Goal: Information Seeking & Learning: Learn about a topic

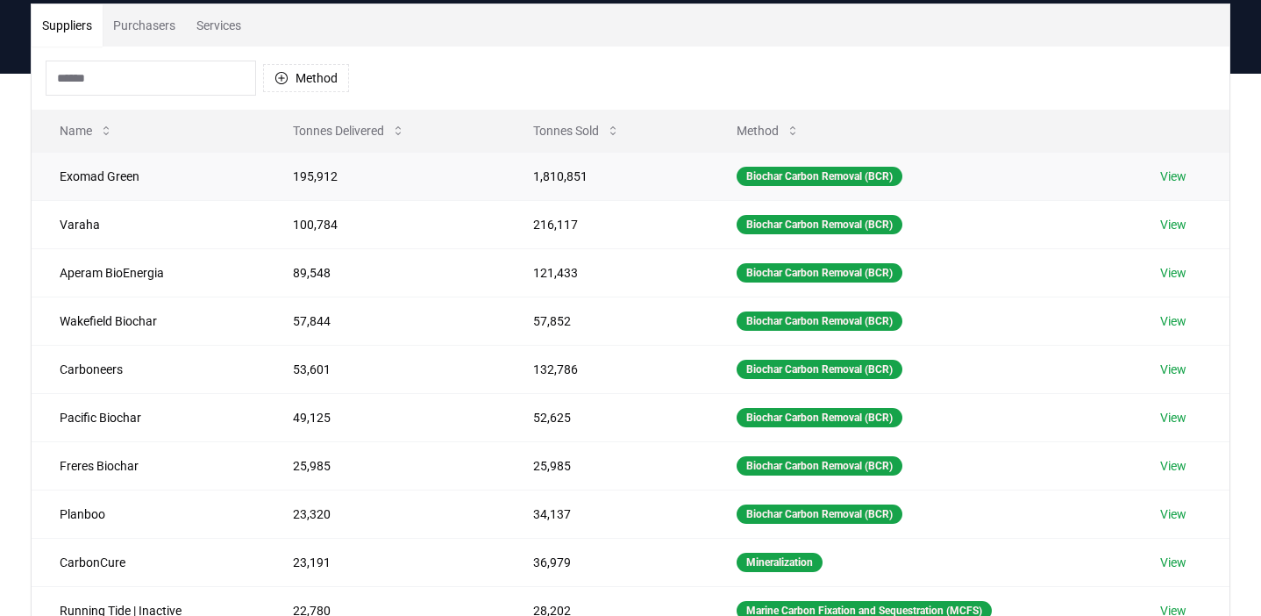
scroll to position [106, 0]
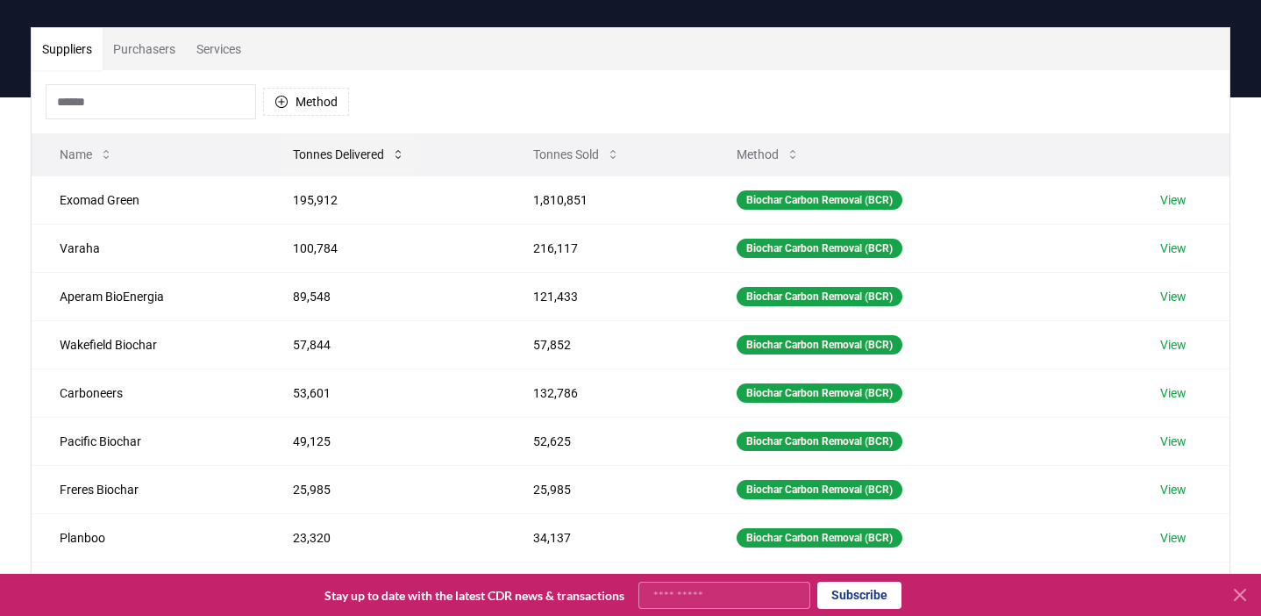
click at [326, 153] on button "Tonnes Delivered" at bounding box center [349, 154] width 140 height 35
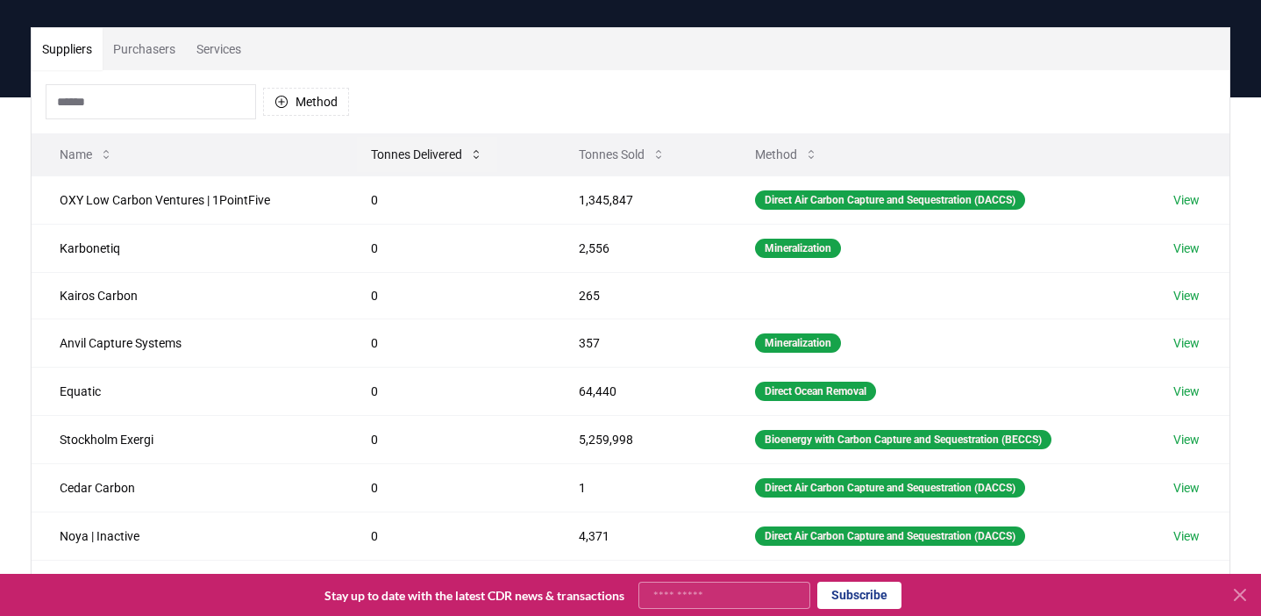
click at [445, 160] on button "Tonnes Delivered" at bounding box center [427, 154] width 140 height 35
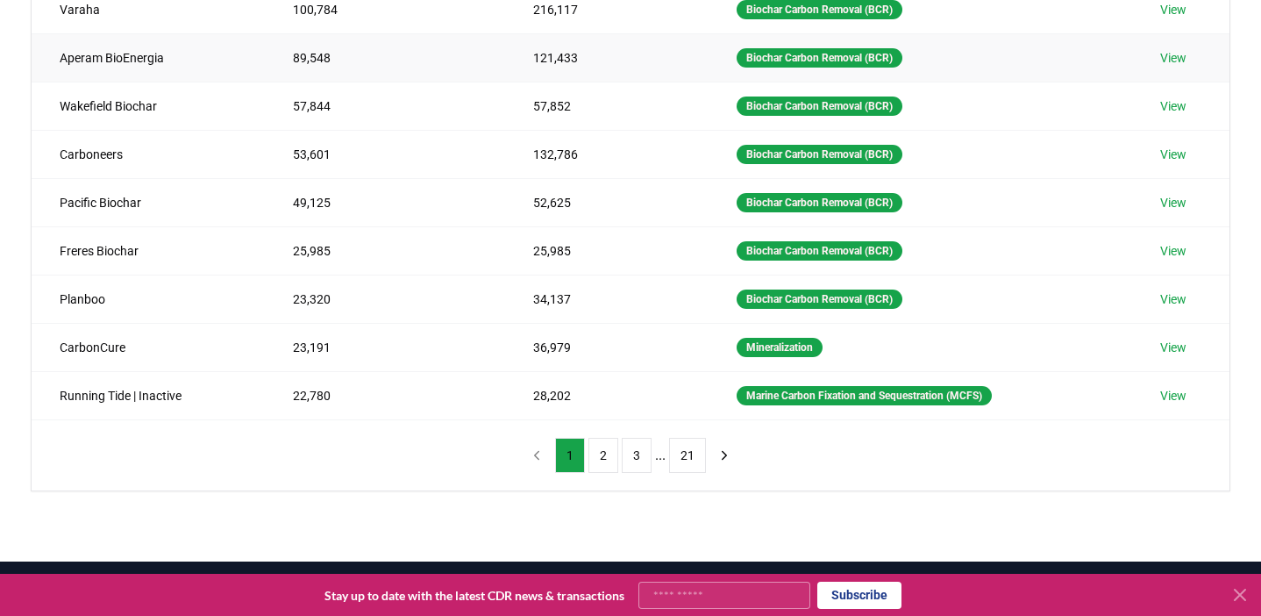
scroll to position [360, 0]
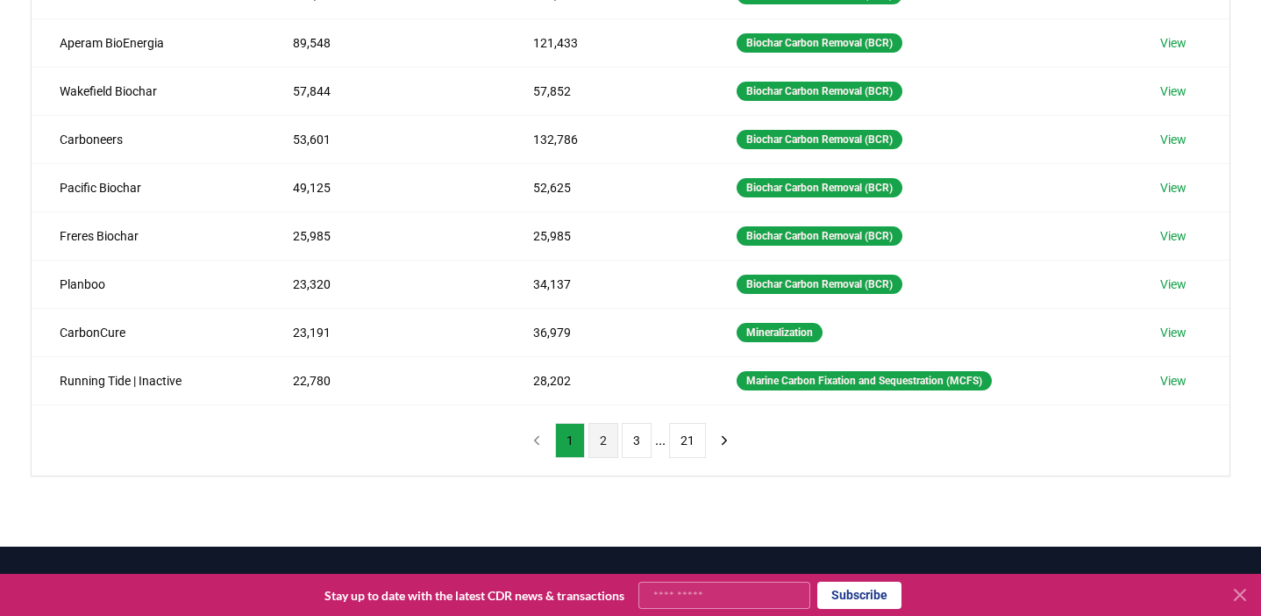
click at [599, 440] on button "2" at bounding box center [603, 440] width 30 height 35
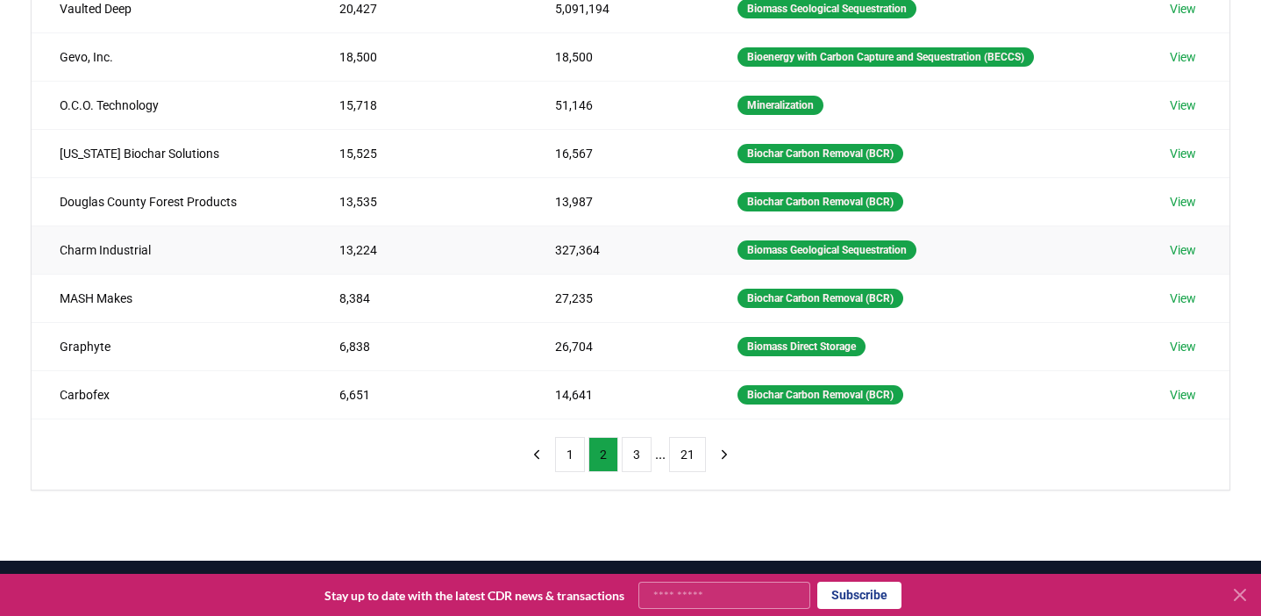
scroll to position [396, 0]
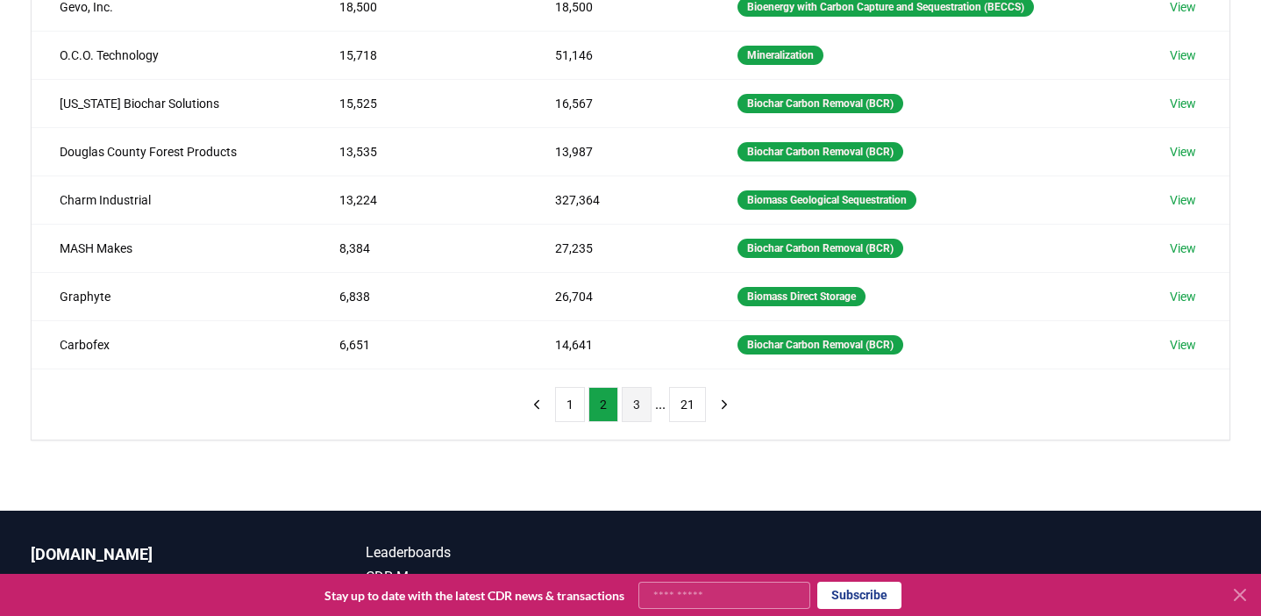
click at [644, 410] on button "3" at bounding box center [637, 404] width 30 height 35
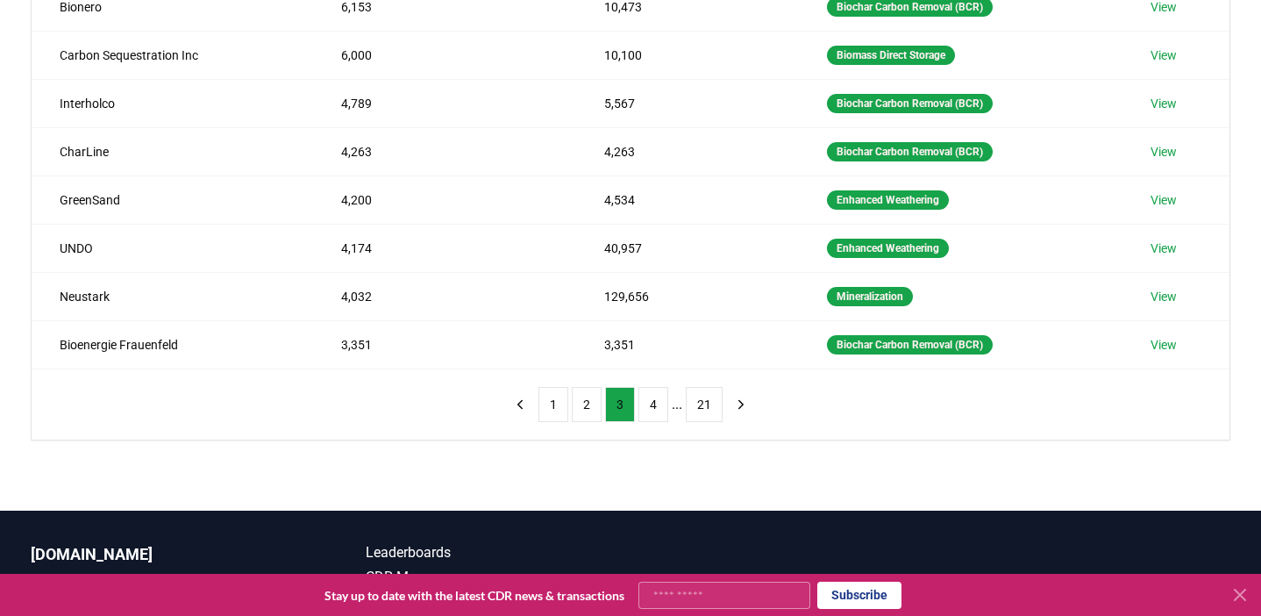
click at [676, 415] on ul "1 2 3 4 ... 21" at bounding box center [630, 404] width 184 height 35
click at [655, 407] on button "4" at bounding box center [653, 404] width 30 height 35
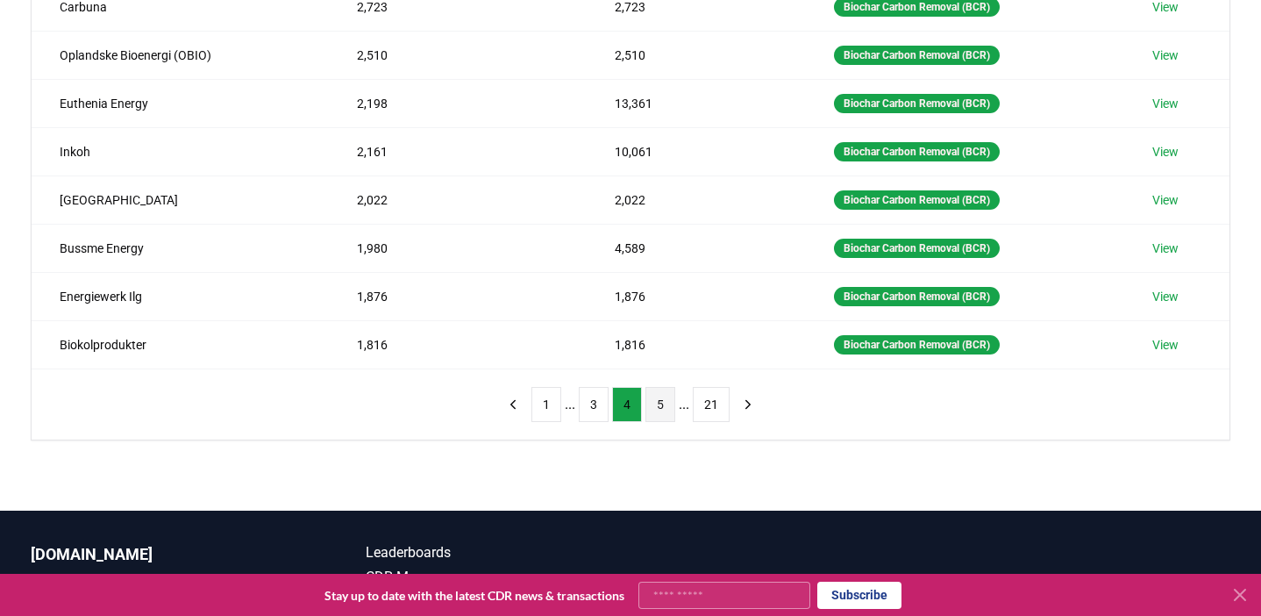
click at [664, 403] on button "5" at bounding box center [660, 404] width 30 height 35
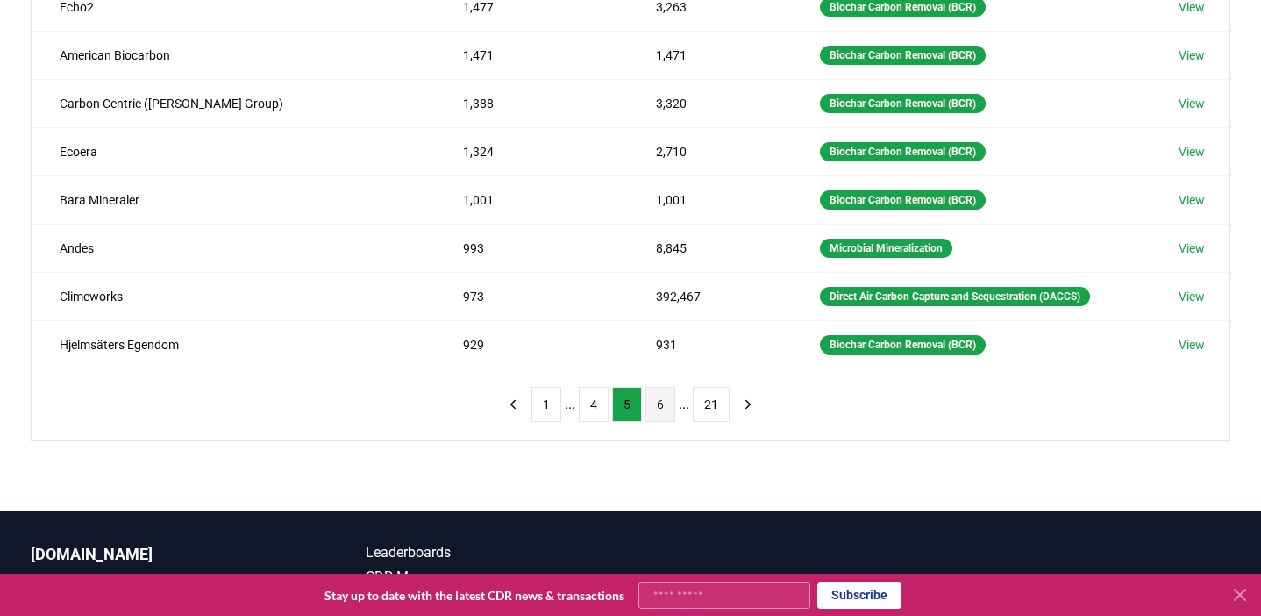
click at [672, 410] on button "6" at bounding box center [660, 404] width 30 height 35
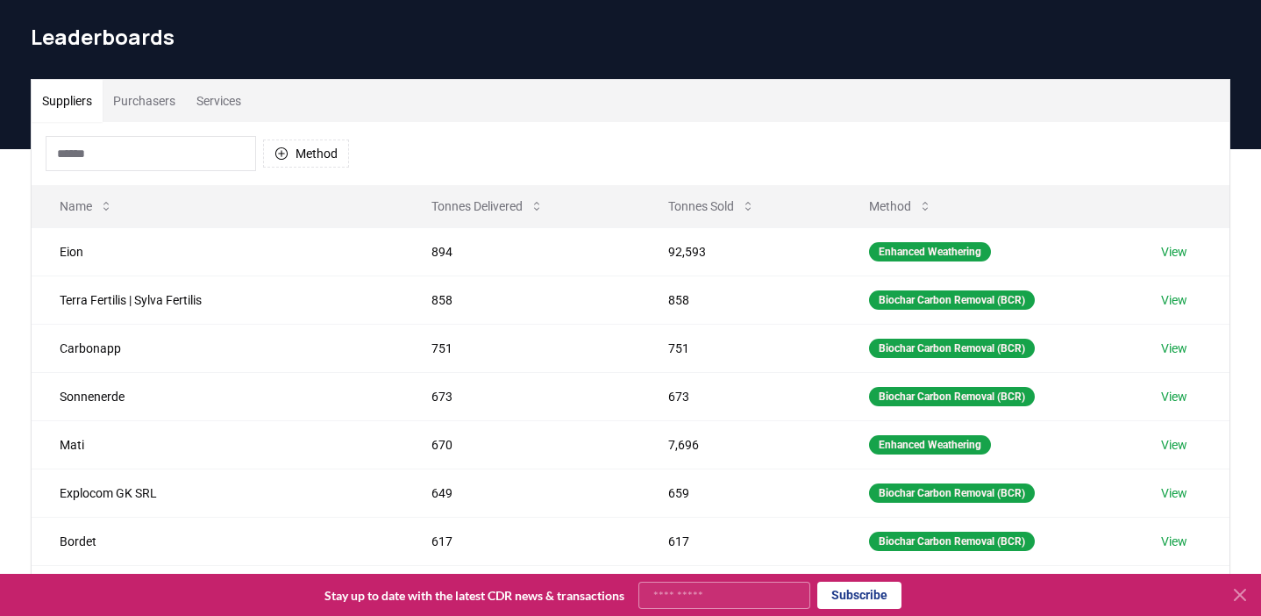
scroll to position [0, 0]
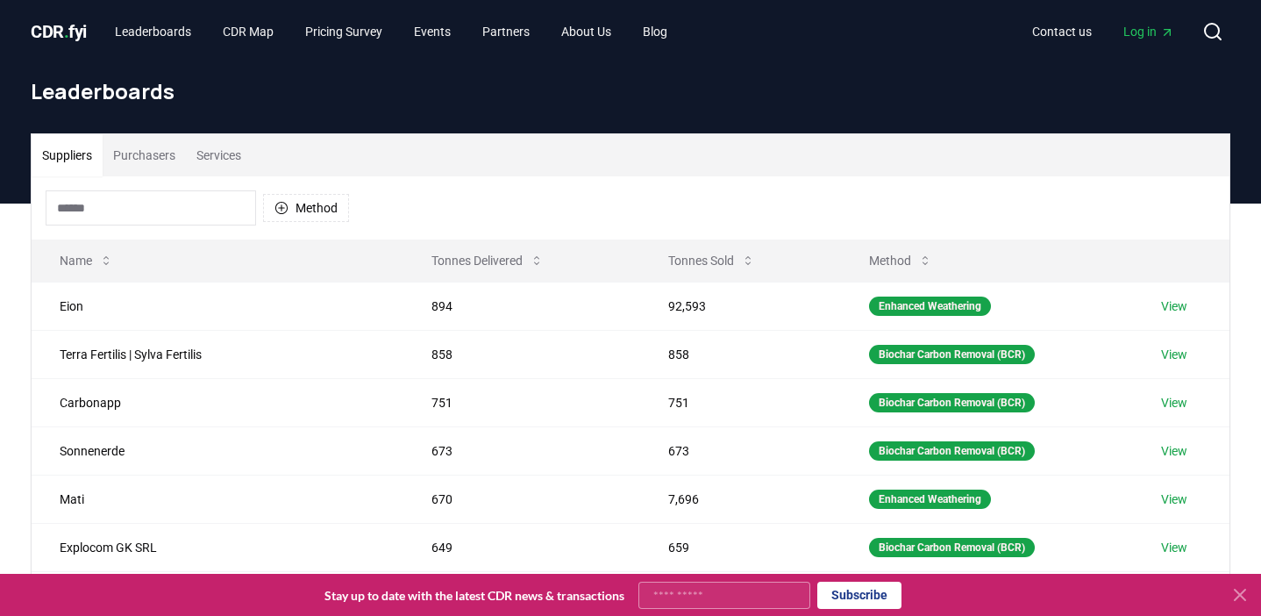
click at [150, 211] on input at bounding box center [151, 207] width 210 height 35
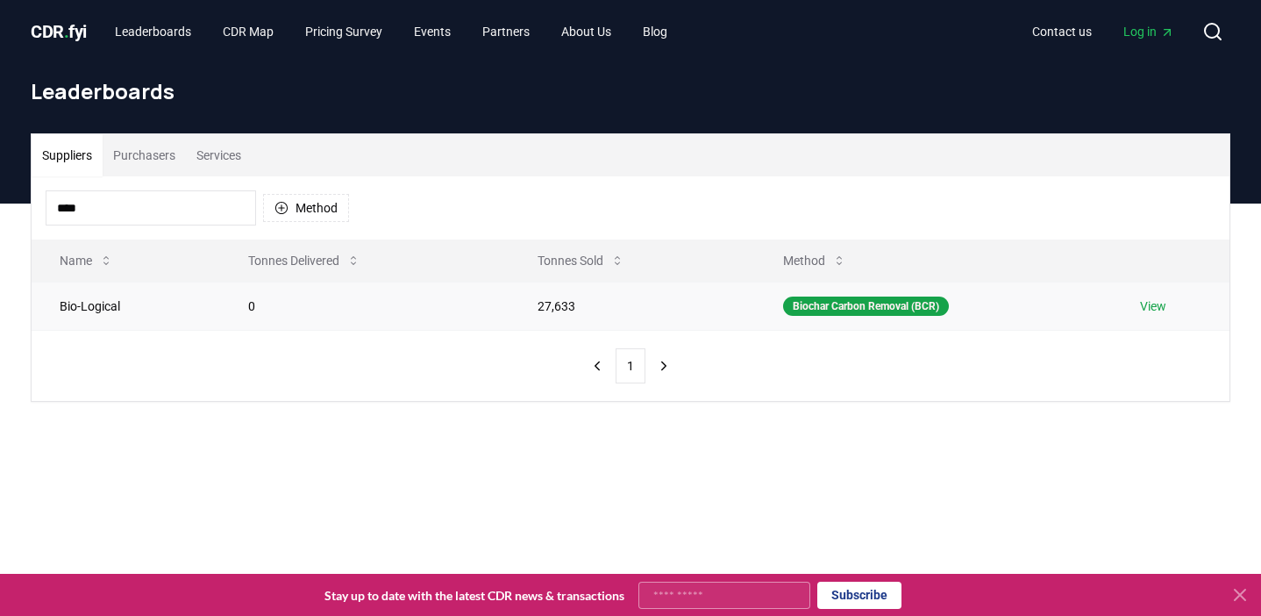
click at [252, 308] on td "0" at bounding box center [364, 306] width 289 height 48
click at [559, 306] on td "27,633" at bounding box center [633, 306] width 246 height 48
click at [569, 246] on button "Tonnes Sold" at bounding box center [581, 260] width 115 height 35
click at [123, 259] on button "Name" at bounding box center [87, 260] width 82 height 35
click at [282, 269] on button "Tonnes Delivered" at bounding box center [304, 260] width 140 height 35
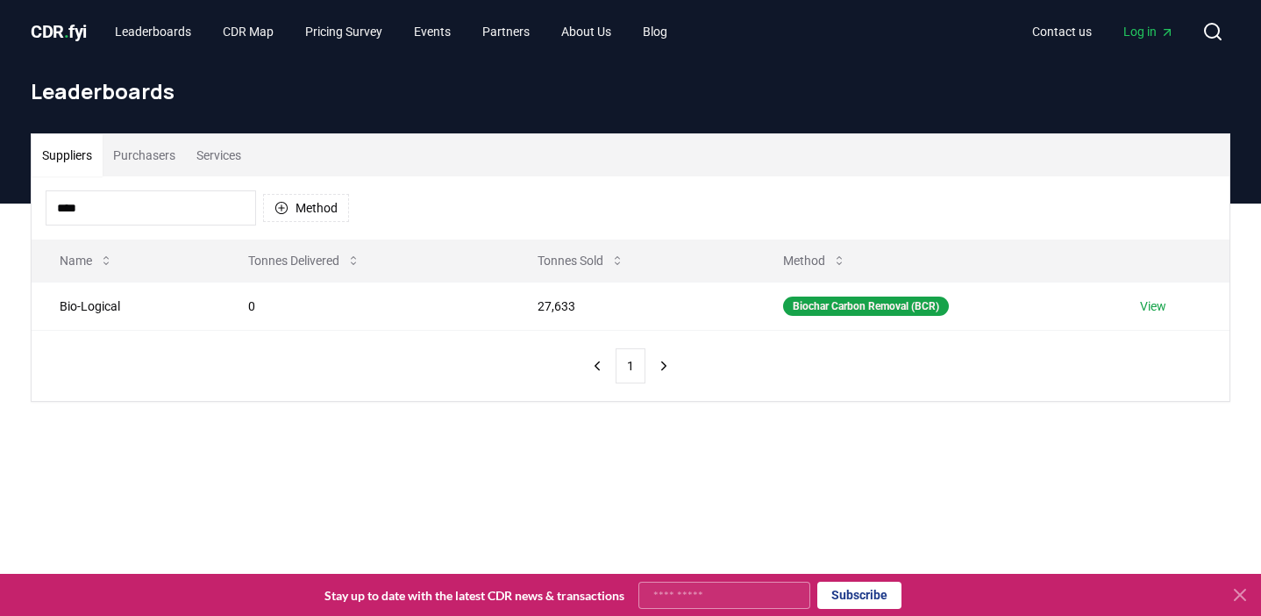
click at [204, 199] on input "****" at bounding box center [151, 207] width 210 height 35
click at [204, 200] on input "****" at bounding box center [151, 207] width 210 height 35
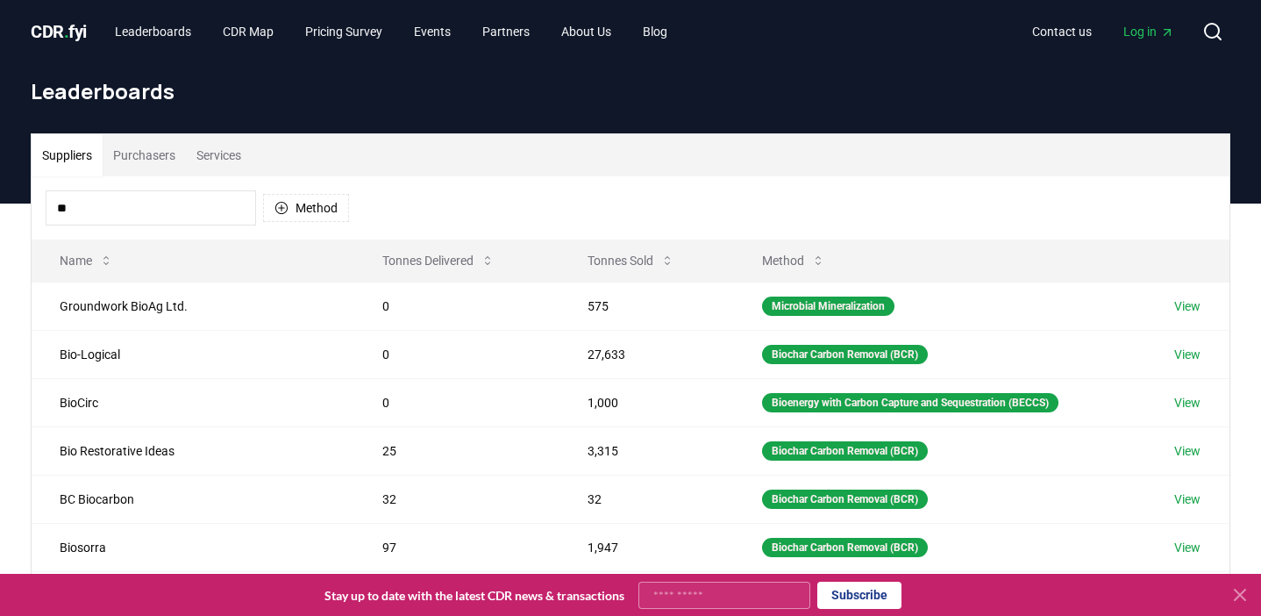
type input "*"
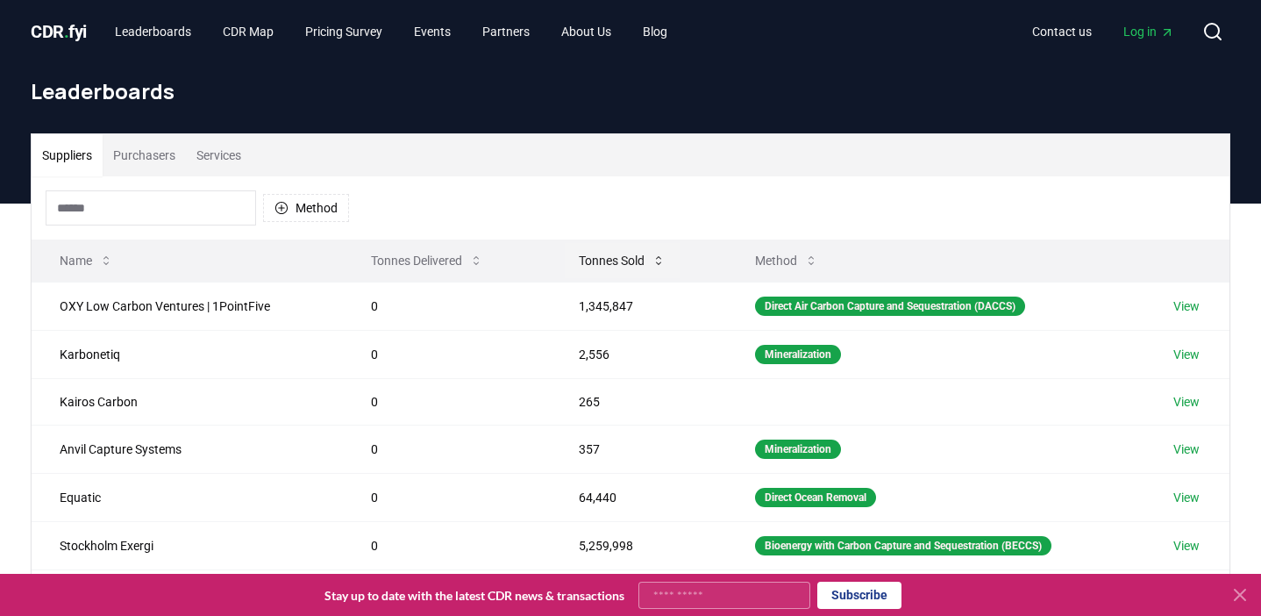
click at [624, 260] on button "Tonnes Sold" at bounding box center [622, 260] width 115 height 35
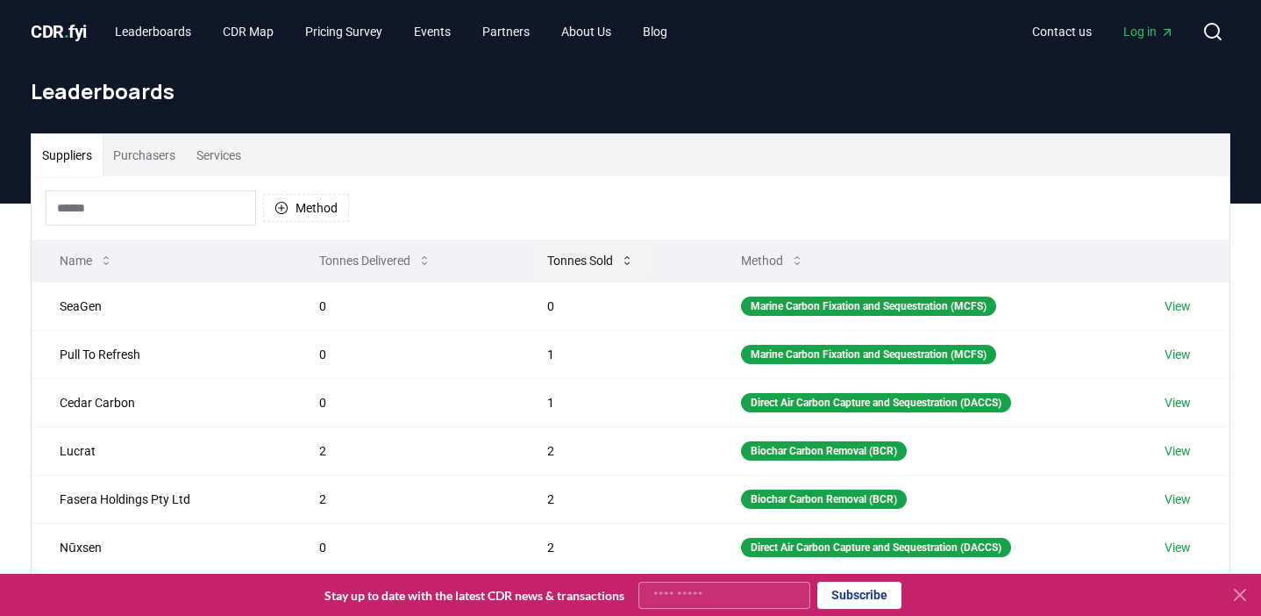
click at [624, 260] on icon at bounding box center [627, 260] width 14 height 14
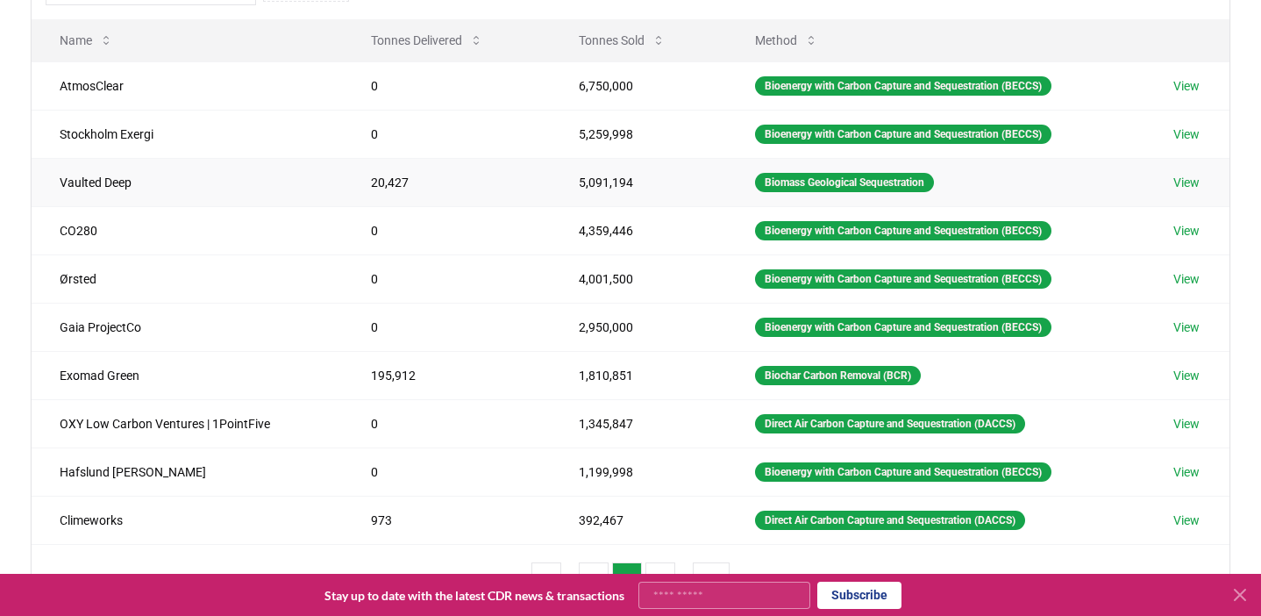
scroll to position [545, 0]
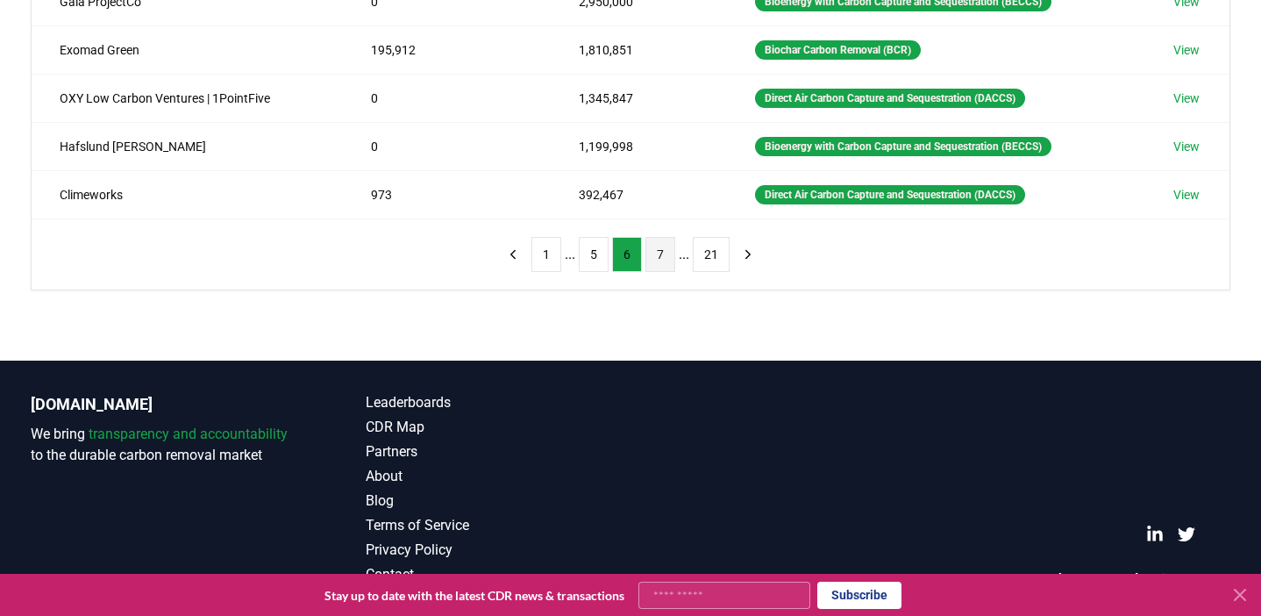
click at [666, 266] on button "7" at bounding box center [660, 254] width 30 height 35
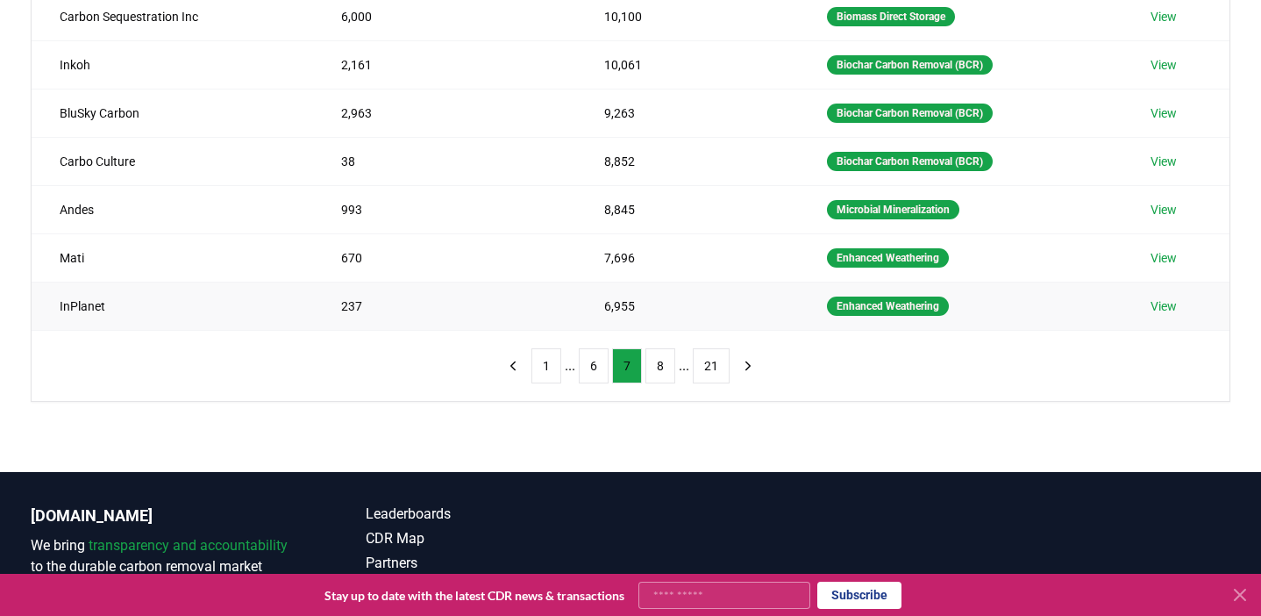
scroll to position [437, 0]
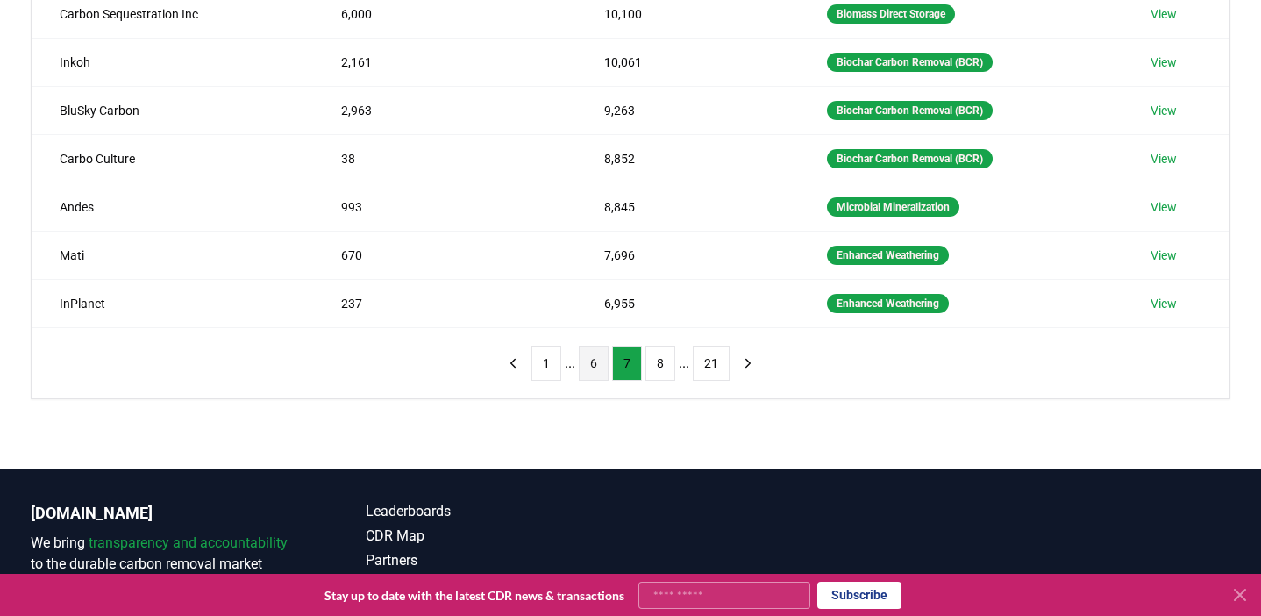
click at [599, 360] on button "6" at bounding box center [594, 363] width 30 height 35
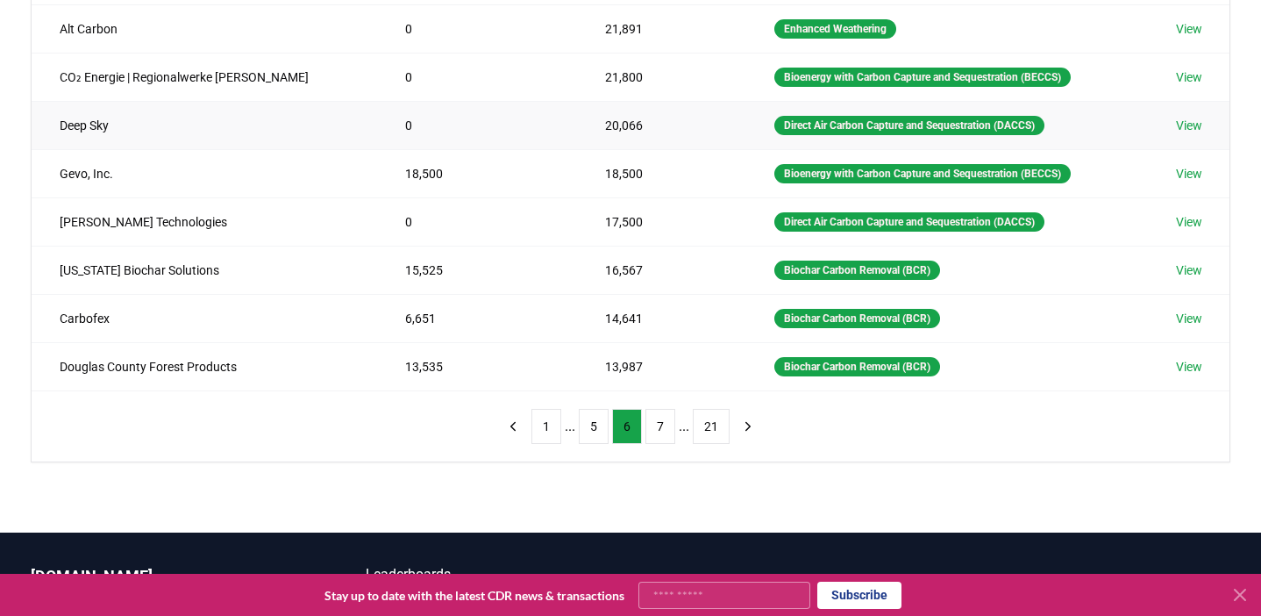
scroll to position [375, 0]
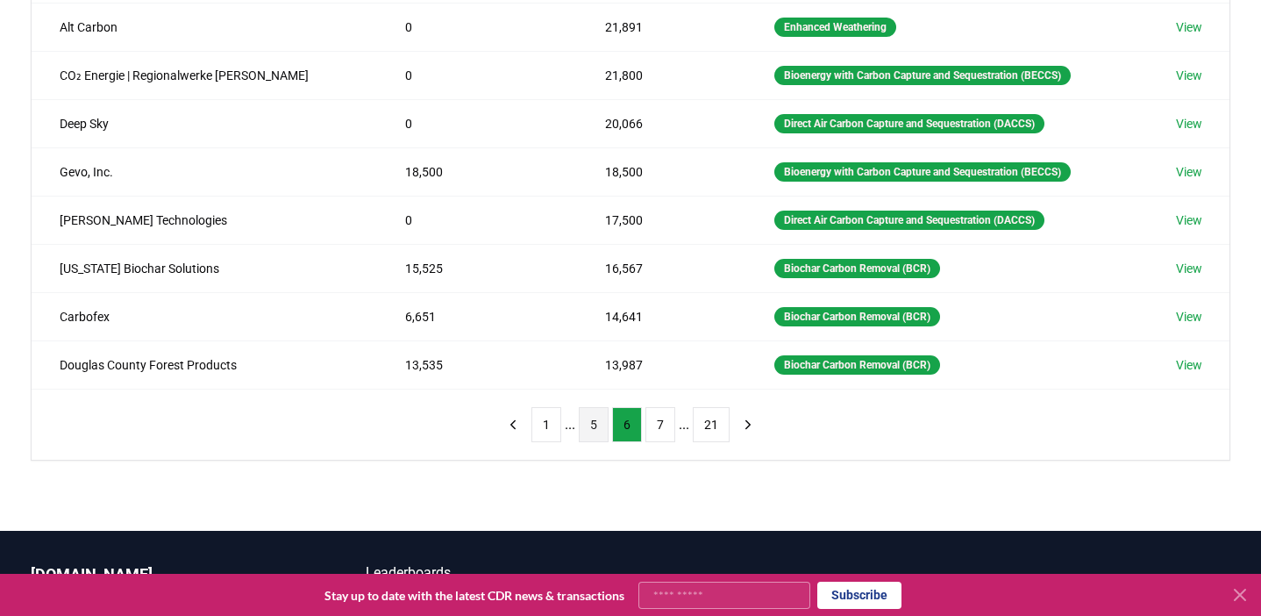
click at [585, 408] on button "5" at bounding box center [594, 424] width 30 height 35
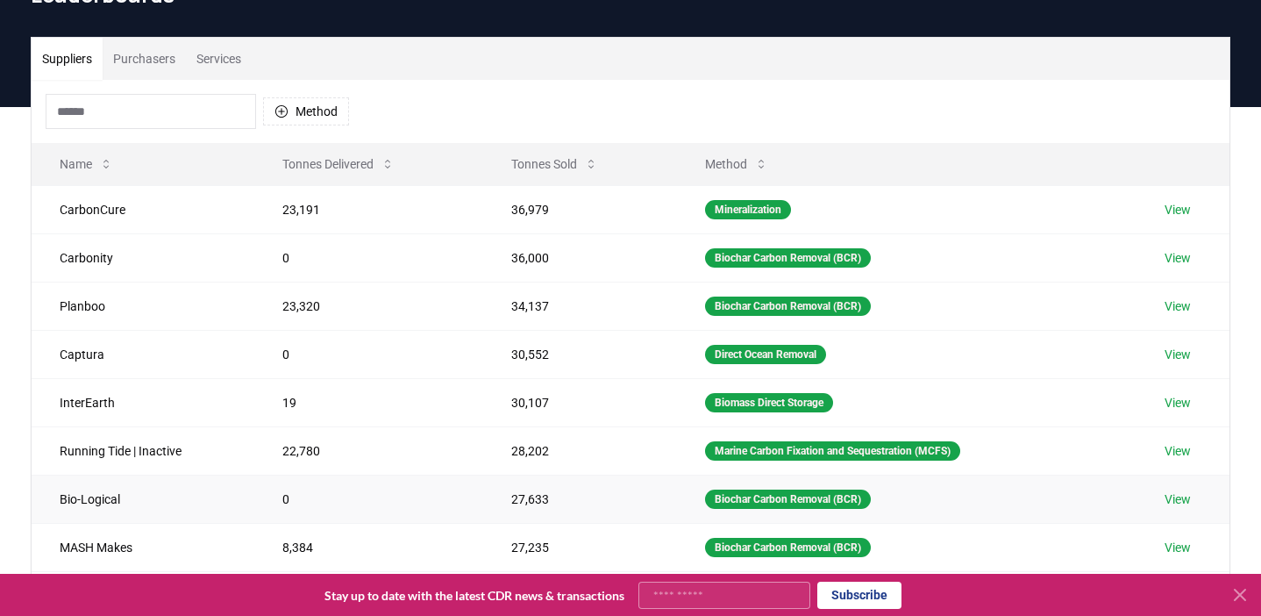
scroll to position [0, 0]
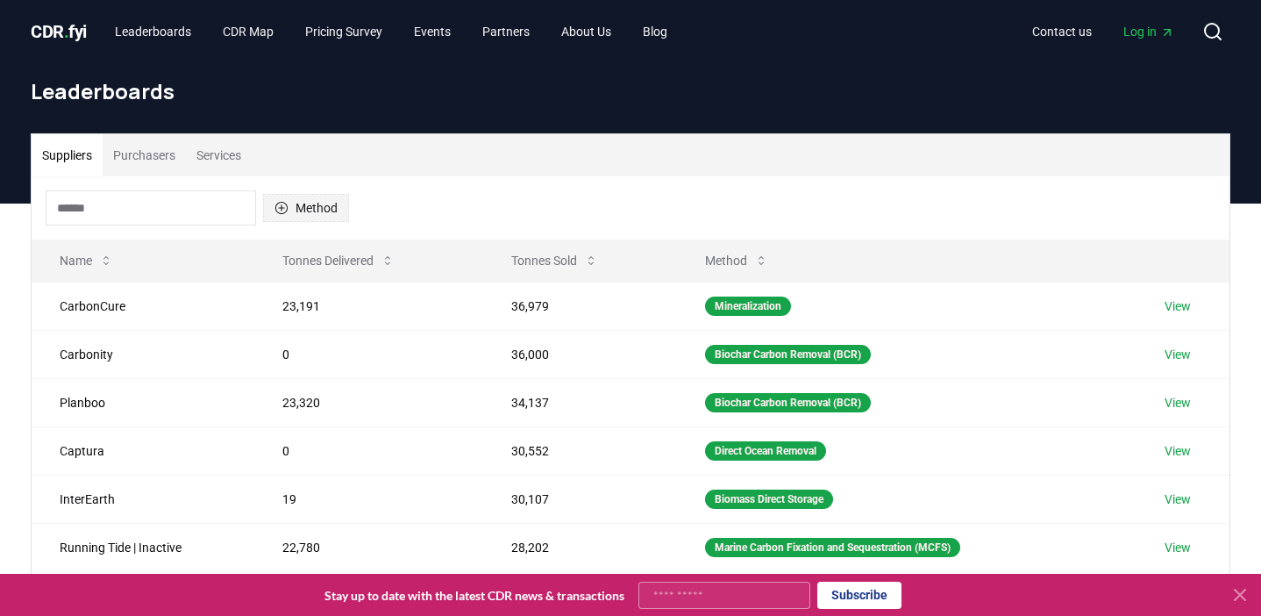
click at [308, 218] on button "Method" at bounding box center [306, 208] width 86 height 28
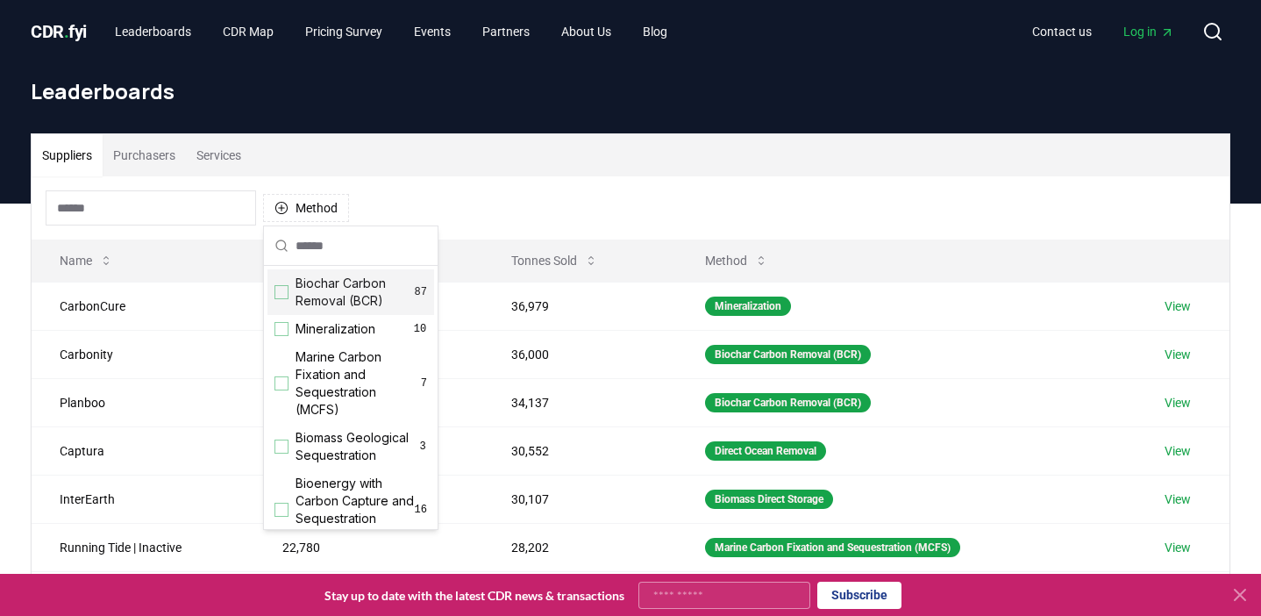
click at [340, 302] on span "Biochar Carbon Removal (BCR)" at bounding box center [355, 291] width 119 height 35
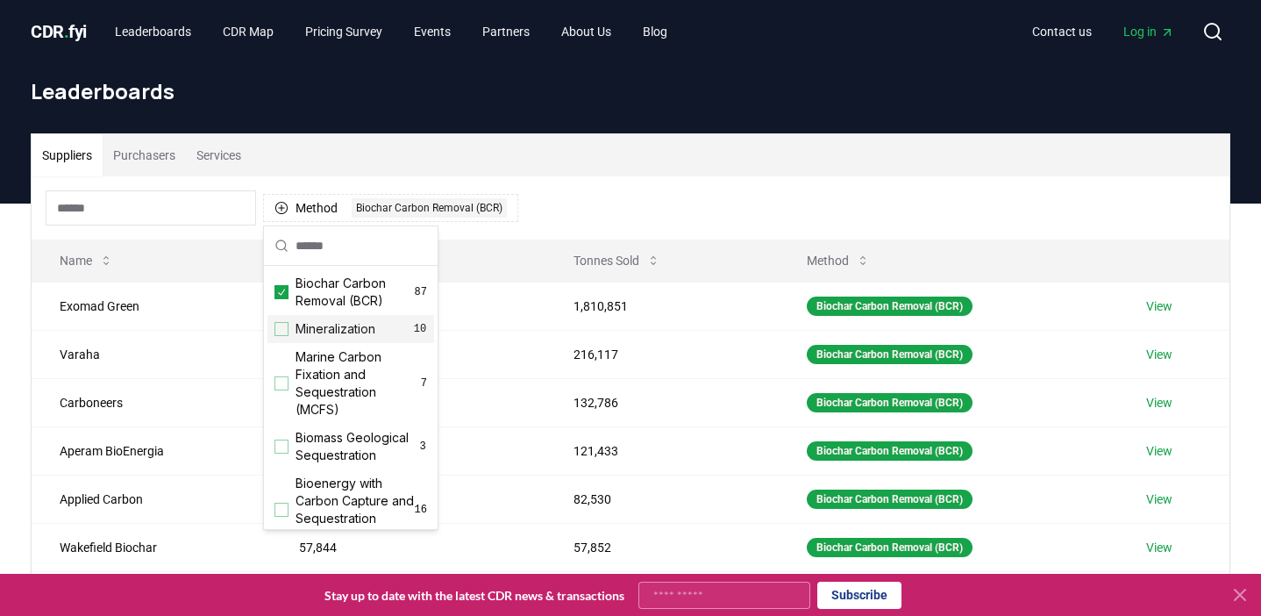
click at [614, 170] on div "Suppliers Purchasers Services" at bounding box center [631, 155] width 1198 height 42
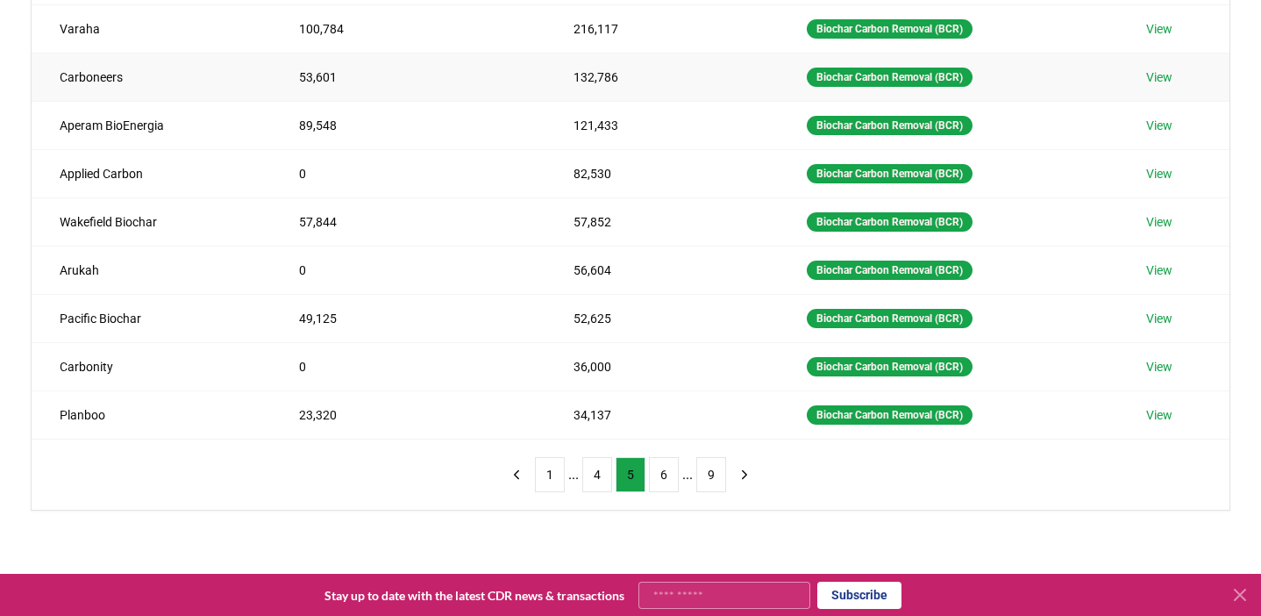
scroll to position [328, 0]
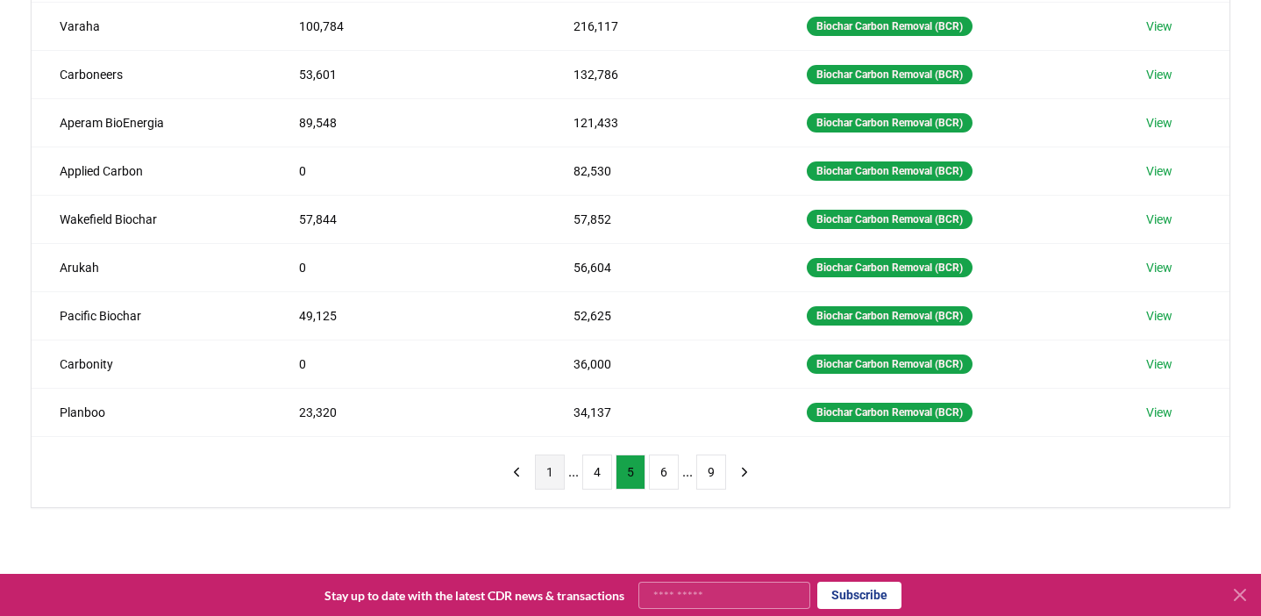
click at [549, 467] on button "1" at bounding box center [550, 471] width 30 height 35
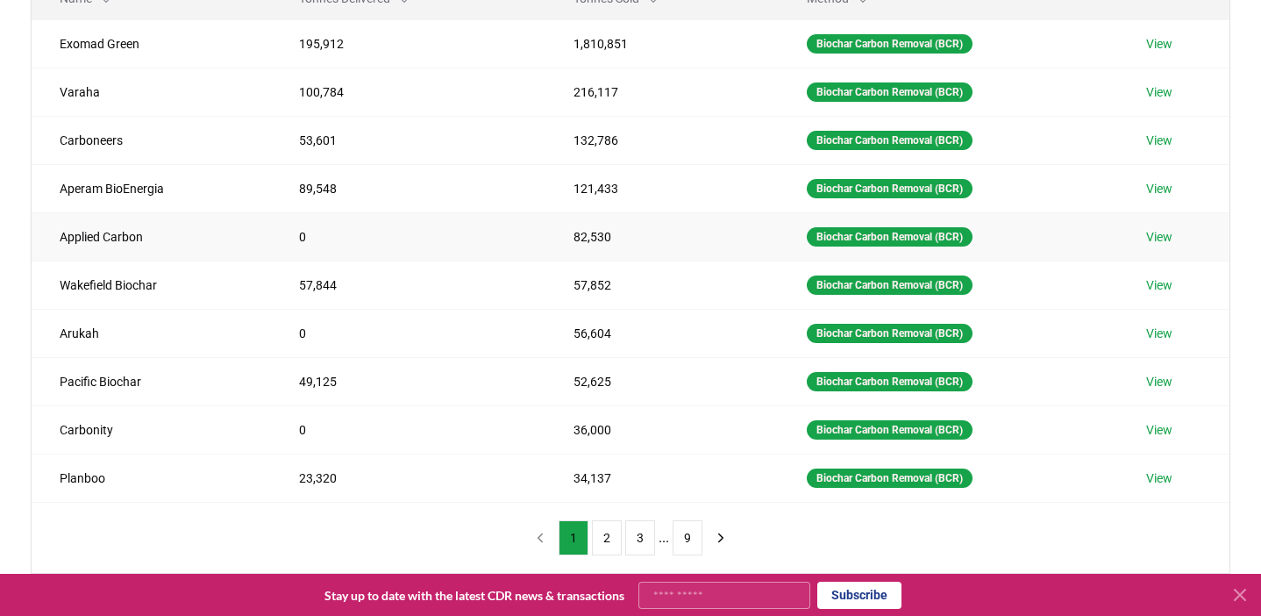
scroll to position [244, 0]
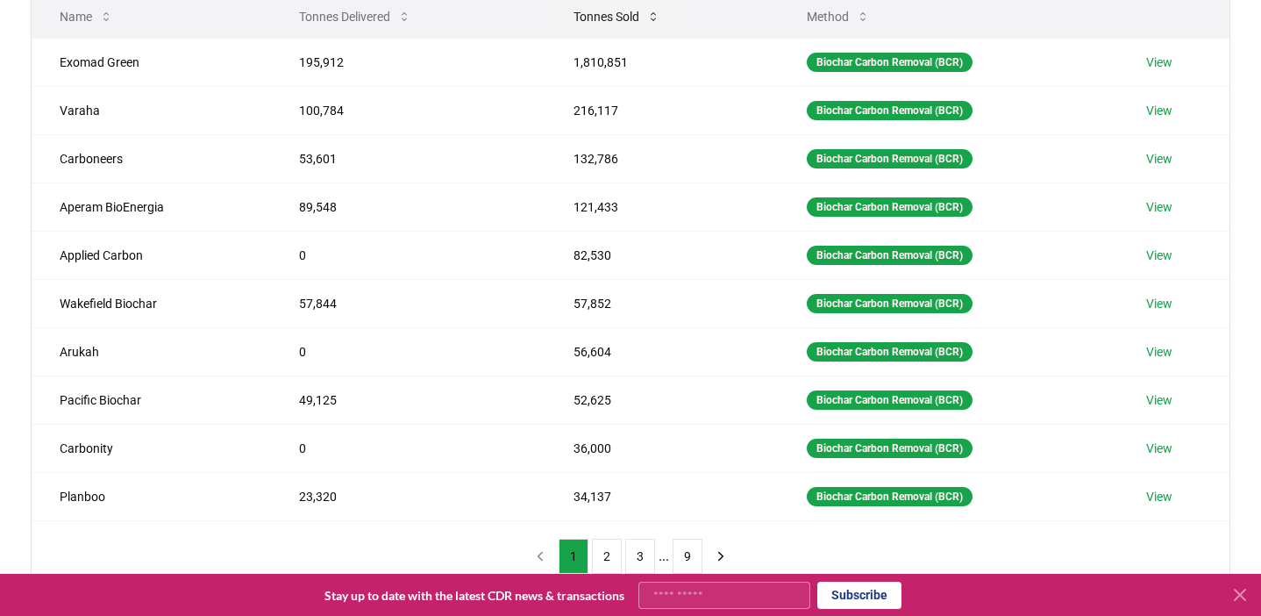
click at [595, 25] on button "Tonnes Sold" at bounding box center [617, 16] width 115 height 35
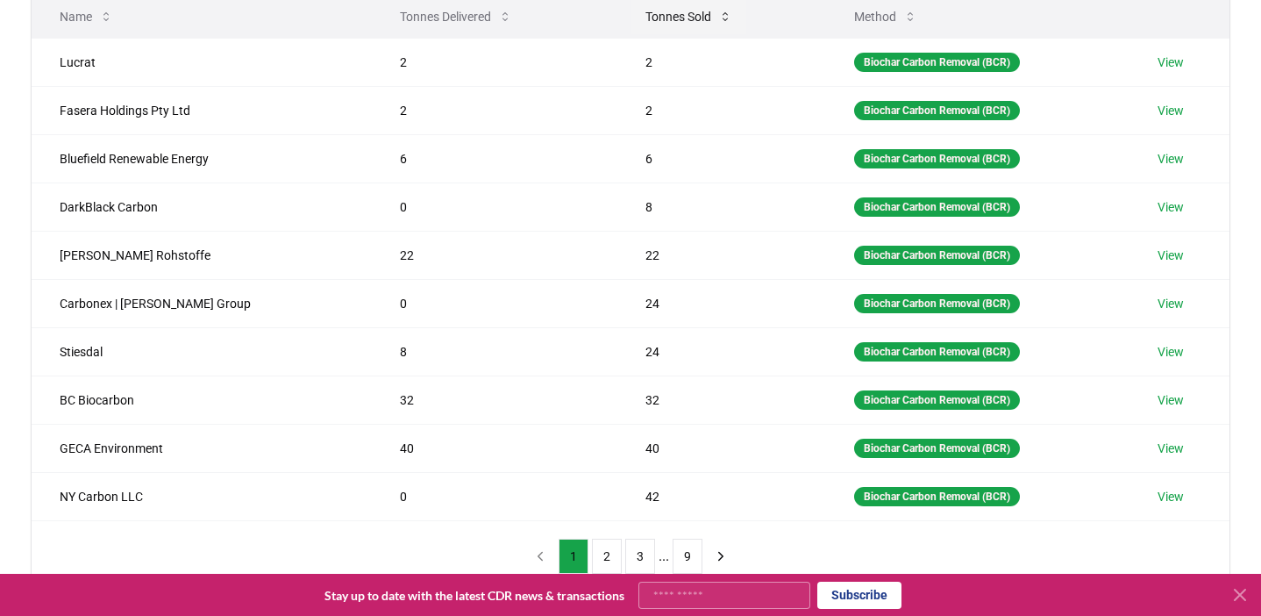
click at [647, 24] on button "Tonnes Sold" at bounding box center [688, 16] width 115 height 35
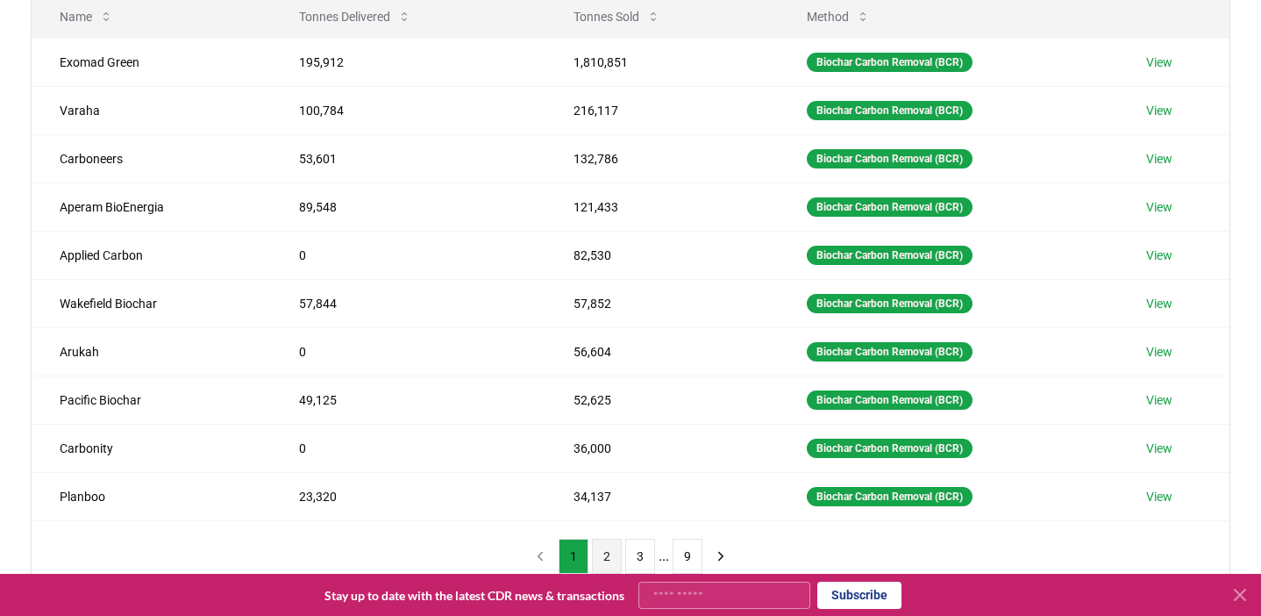
click at [602, 557] on button "2" at bounding box center [607, 555] width 30 height 35
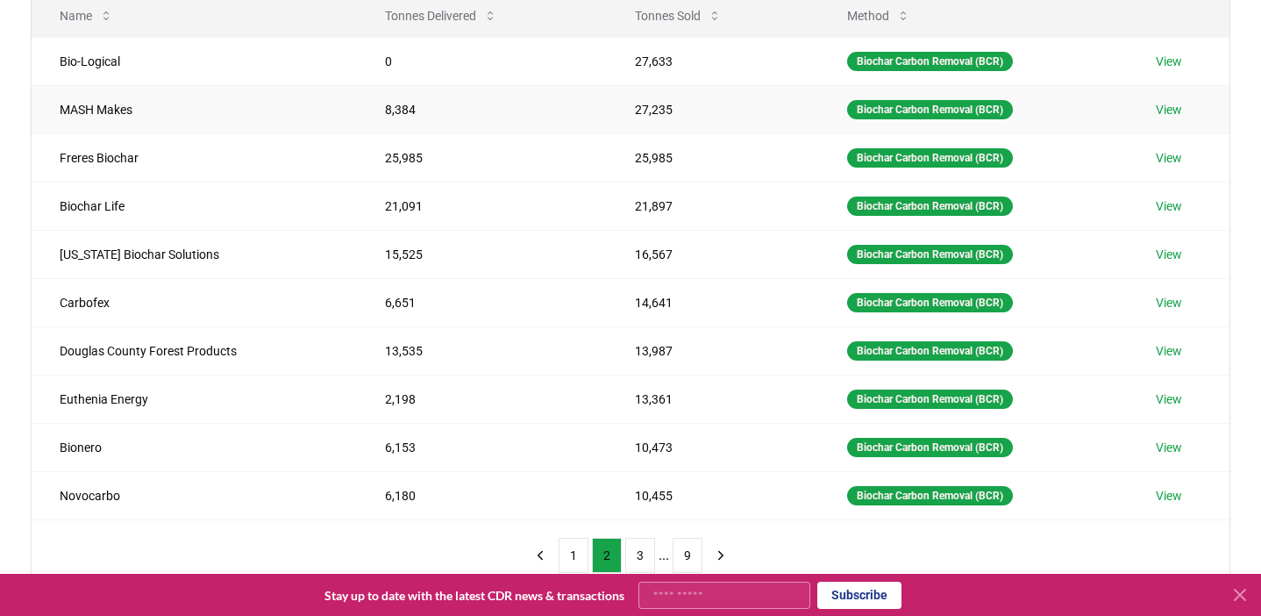
scroll to position [387, 0]
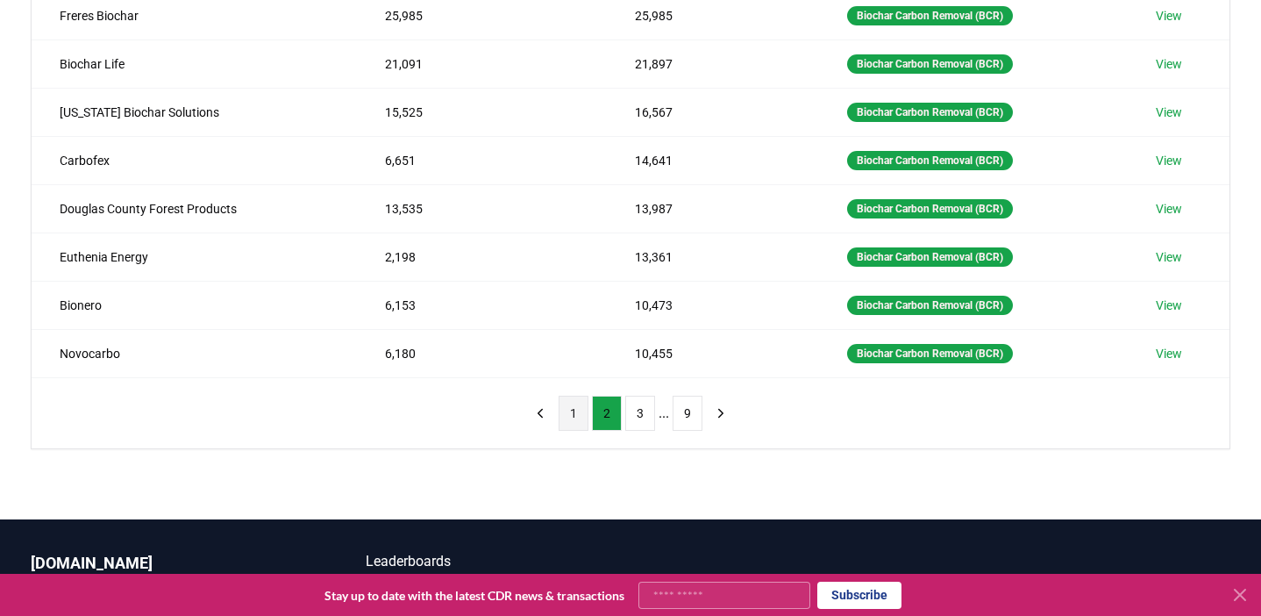
click at [580, 426] on button "1" at bounding box center [574, 413] width 30 height 35
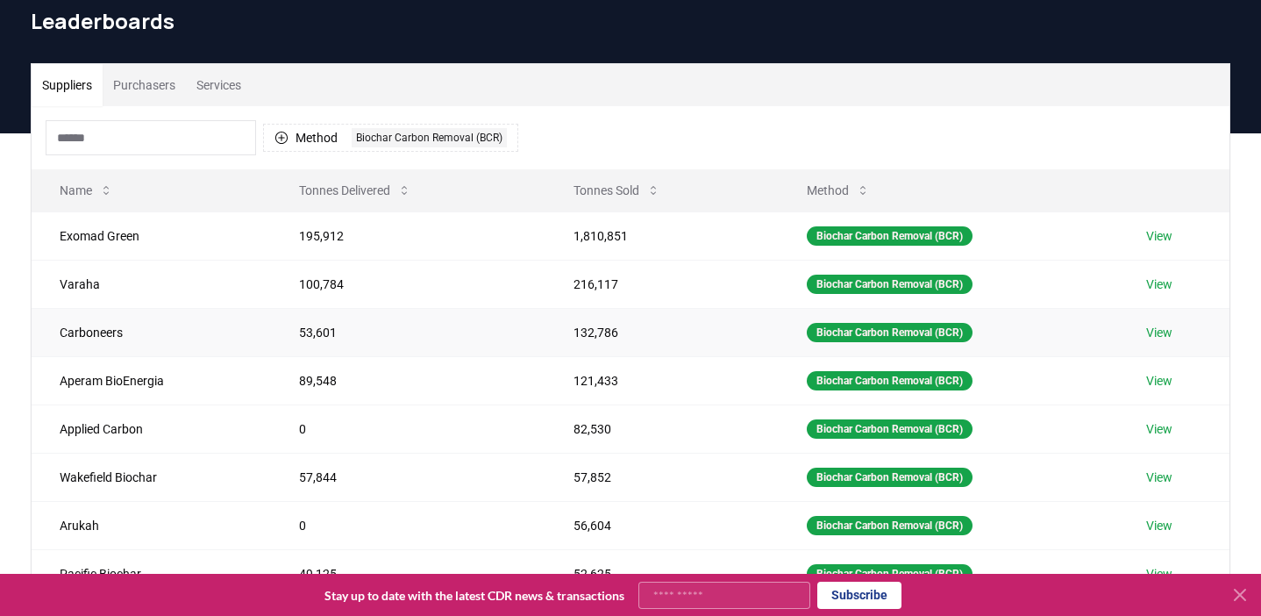
scroll to position [75, 0]
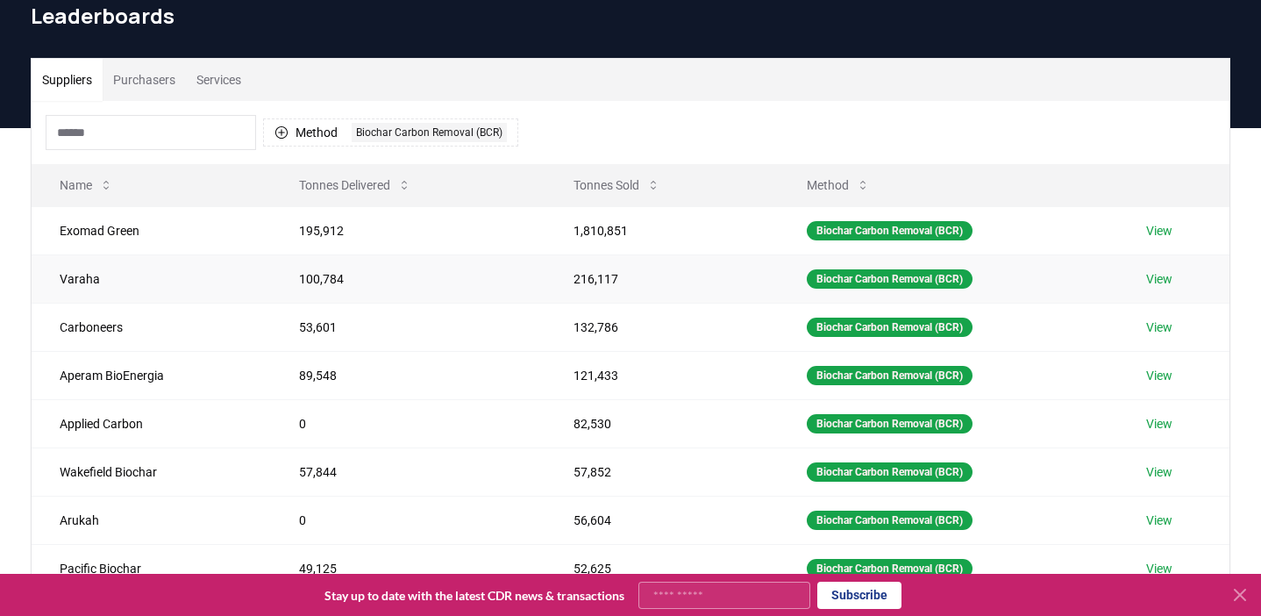
click at [87, 284] on td "Varaha" at bounding box center [151, 278] width 239 height 48
click at [1153, 281] on link "View" at bounding box center [1159, 279] width 26 height 18
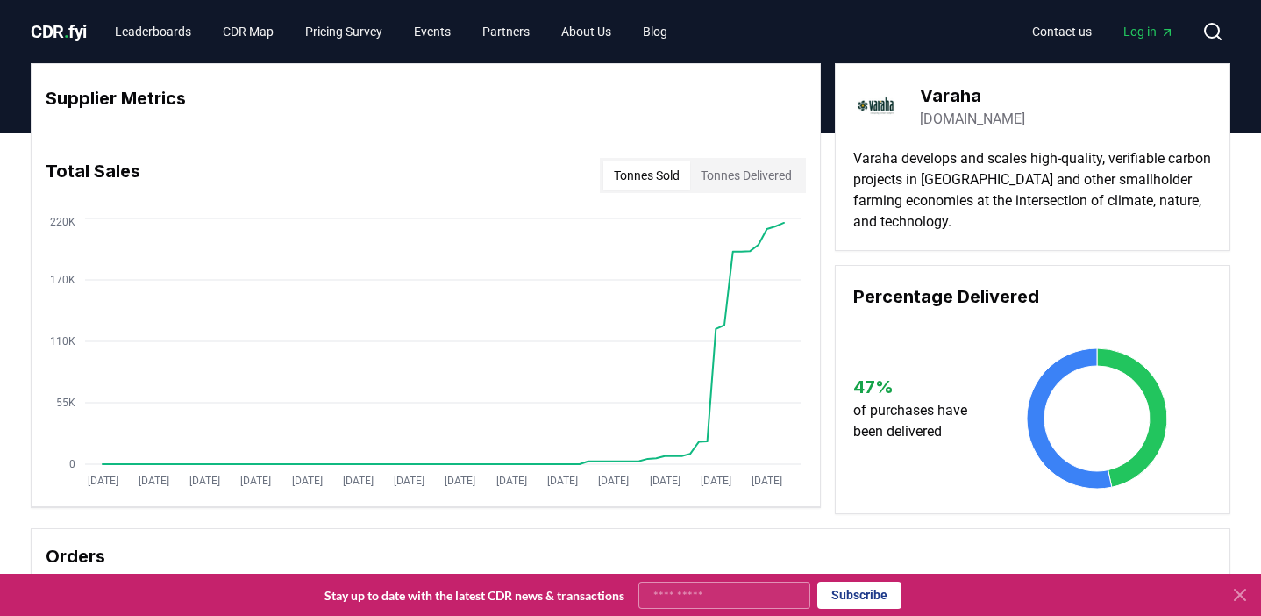
click at [67, 25] on span "." at bounding box center [66, 31] width 5 height 21
